Goal: Information Seeking & Learning: Understand process/instructions

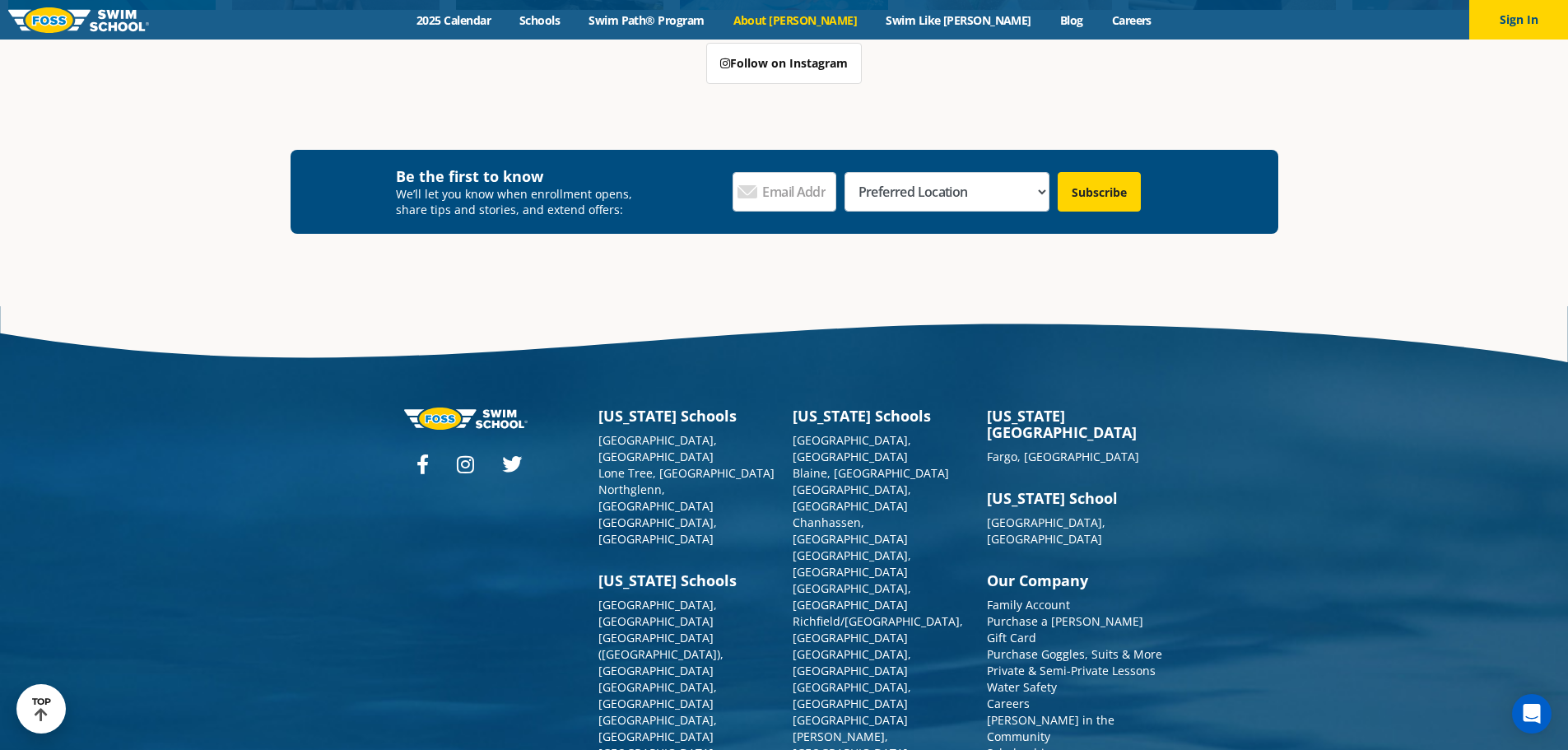
scroll to position [4443, 0]
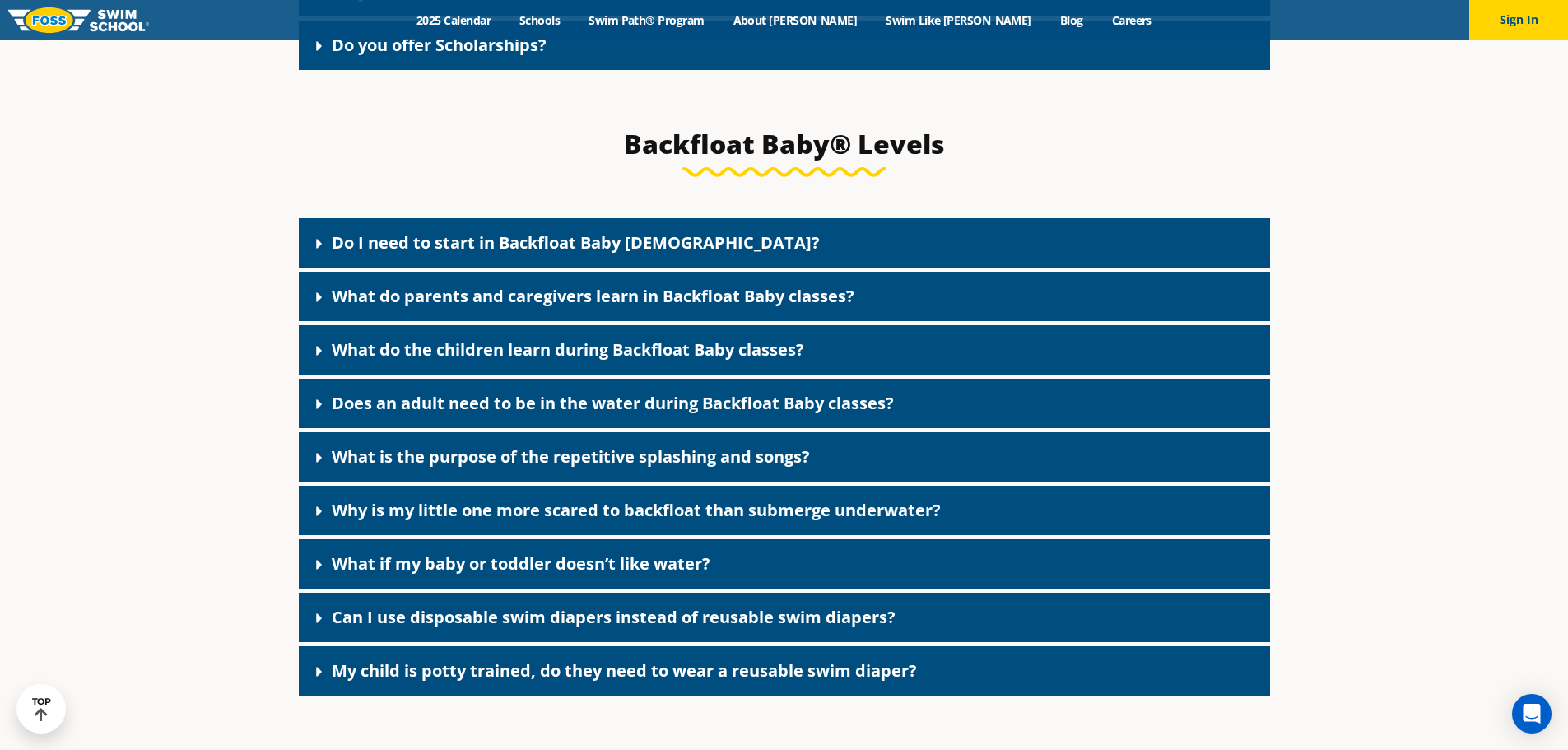
scroll to position [5577, 0]
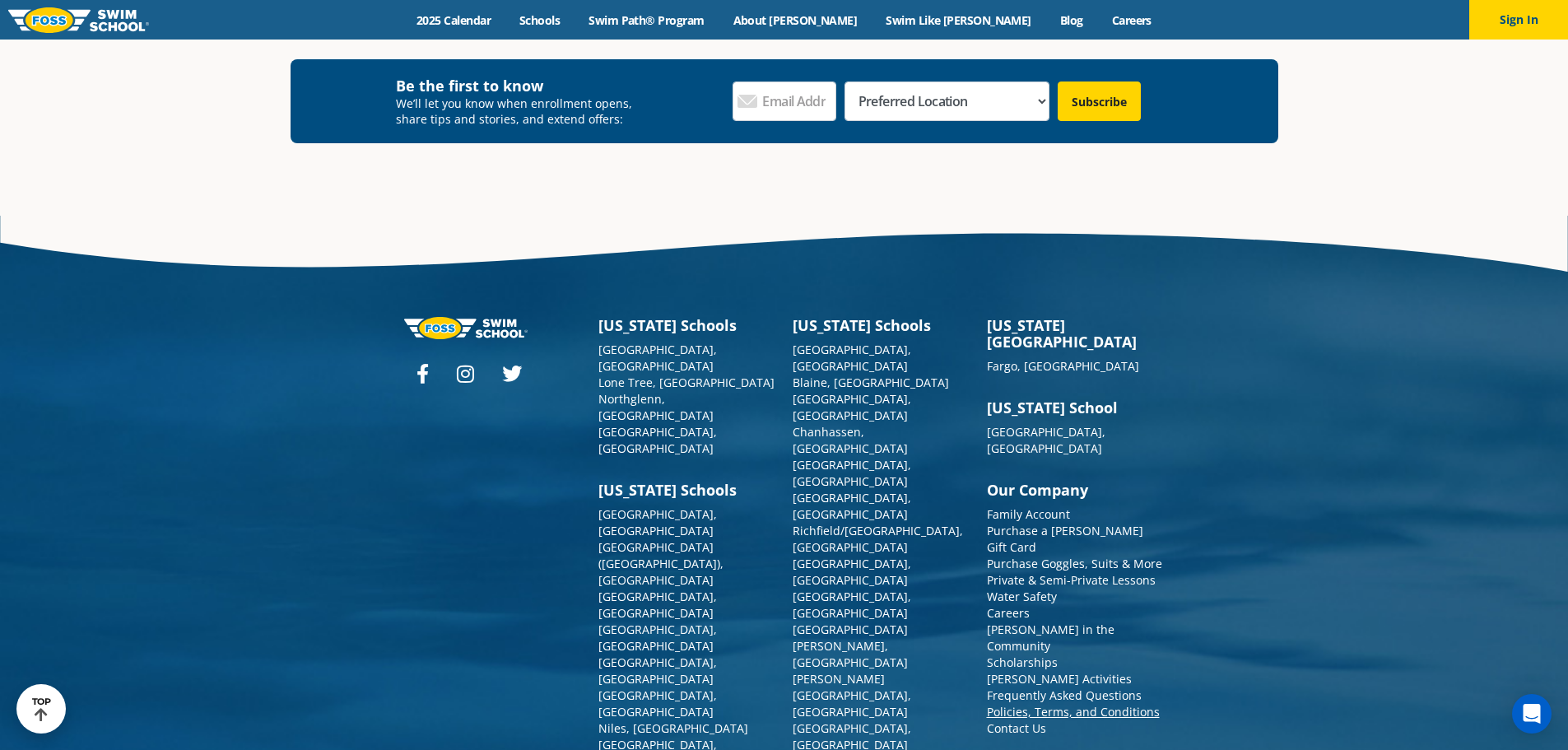
click at [1068, 704] on link "Policies, Terms, and Conditions" at bounding box center [1073, 712] width 173 height 16
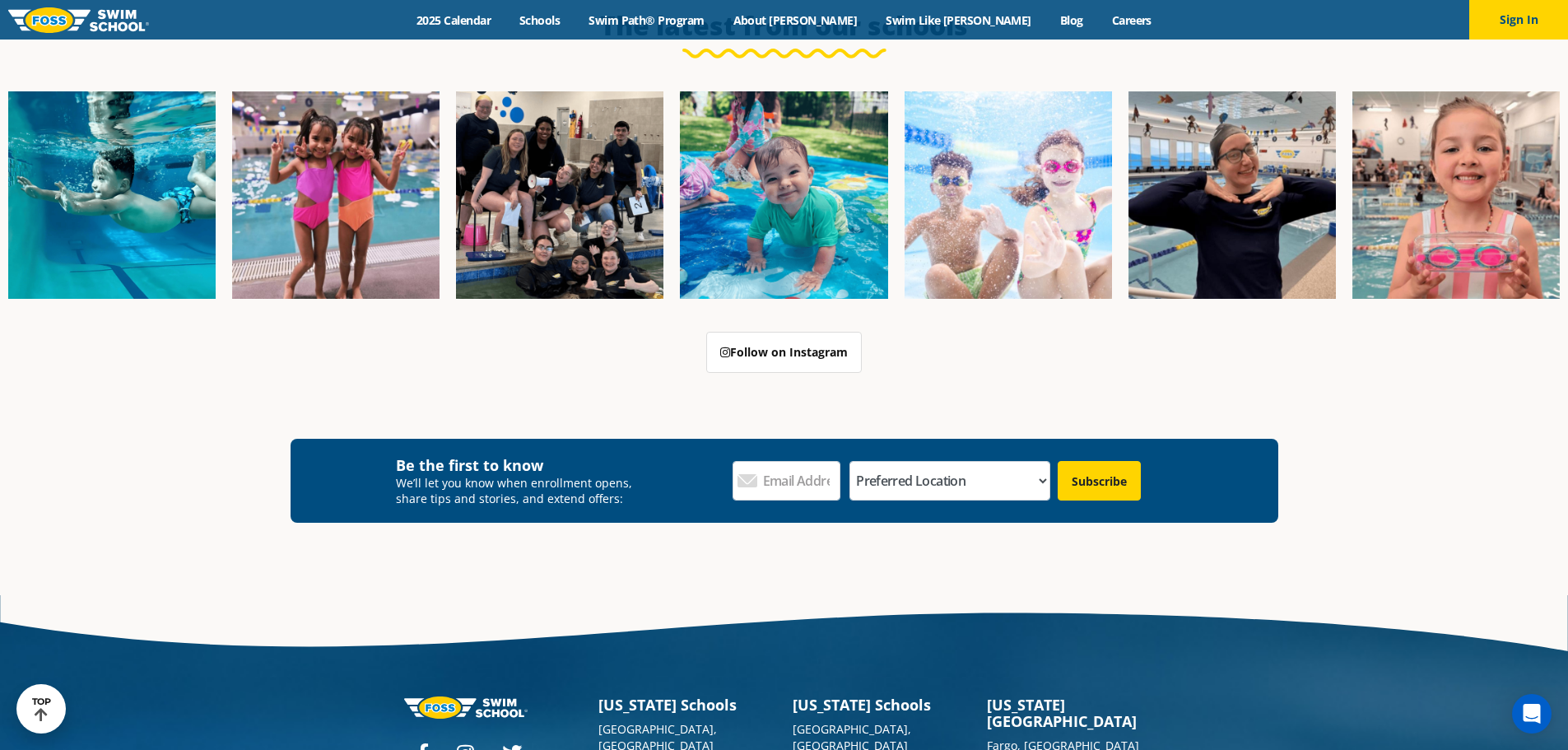
scroll to position [1235, 0]
